Goal: Find specific page/section: Find specific page/section

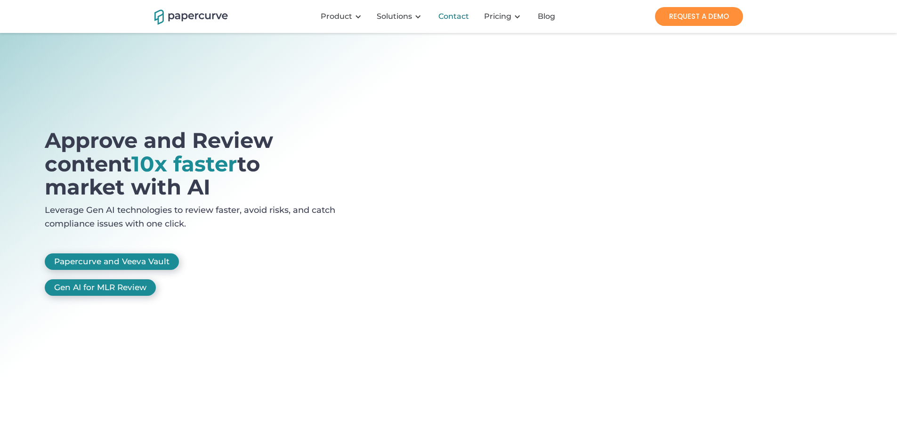
click at [469, 16] on div "Contact" at bounding box center [453, 16] width 31 height 9
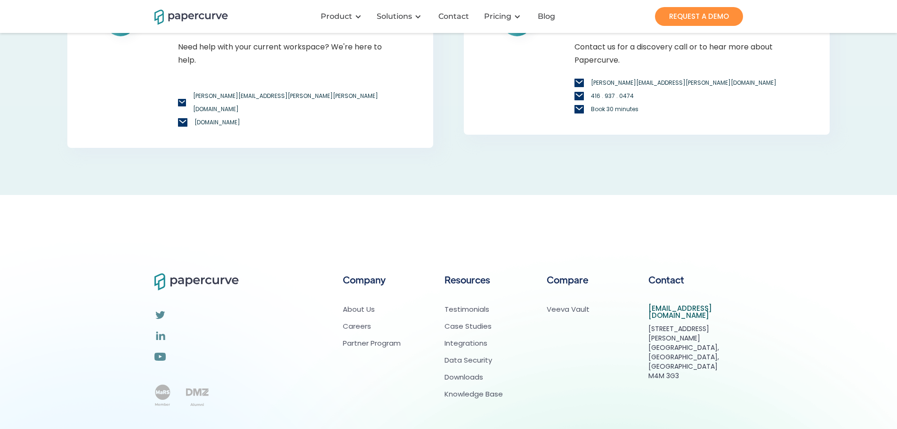
scroll to position [646, 0]
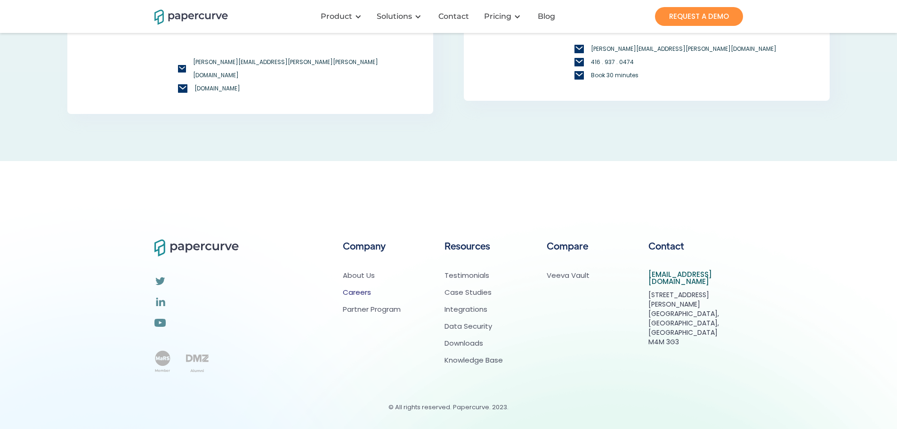
click at [355, 290] on link "Careers" at bounding box center [372, 292] width 58 height 9
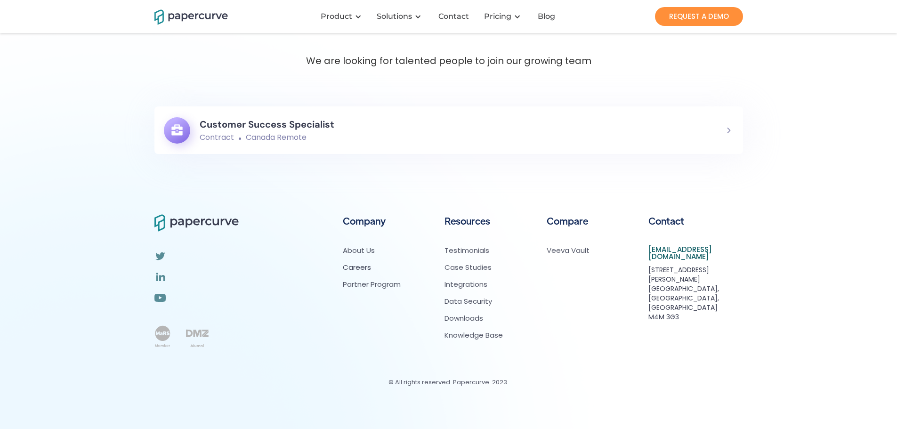
scroll to position [141, 0]
